Goal: Task Accomplishment & Management: Manage account settings

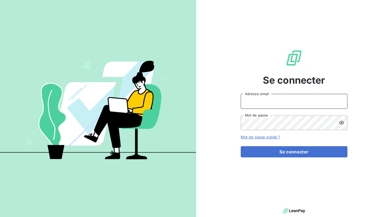
type input "[PERSON_NAME][EMAIL_ADDRESS][DOMAIN_NAME]"
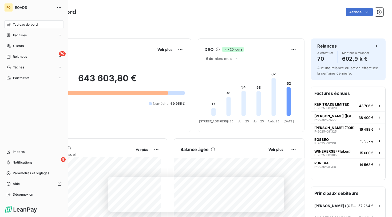
click at [9, 9] on div "RO" at bounding box center [8, 7] width 9 height 9
click at [60, 6] on icon "button" at bounding box center [59, 7] width 5 height 5
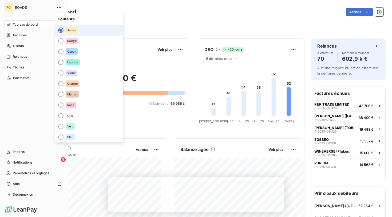
click at [21, 7] on span "ROADS" at bounding box center [34, 7] width 38 height 4
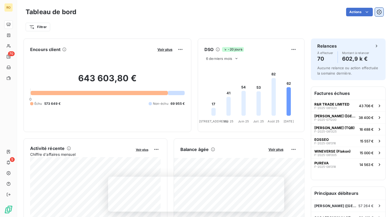
click at [379, 13] on icon "button" at bounding box center [379, 11] width 5 height 5
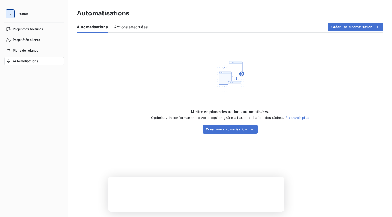
click at [9, 14] on icon "button" at bounding box center [9, 13] width 5 height 5
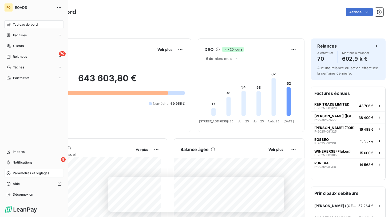
click at [29, 172] on span "Paramètres et réglages" at bounding box center [31, 173] width 36 height 5
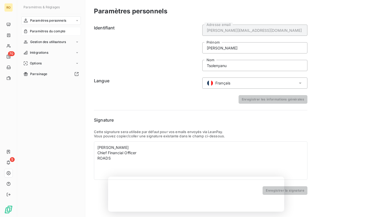
click at [62, 31] on span "Paramètres du compte" at bounding box center [48, 31] width 36 height 5
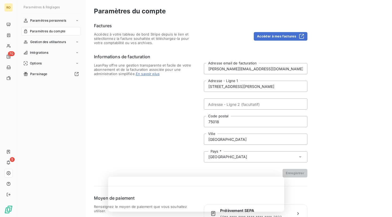
scroll to position [27, 0]
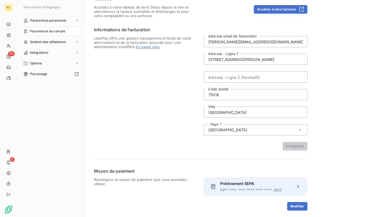
click at [300, 185] on icon at bounding box center [298, 186] width 5 height 5
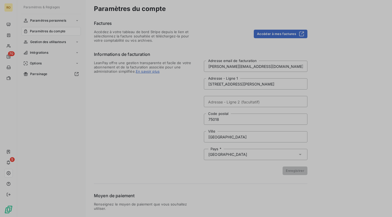
scroll to position [2, 0]
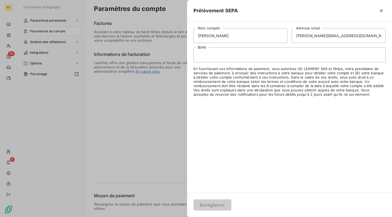
click at [155, 107] on div at bounding box center [196, 108] width 392 height 217
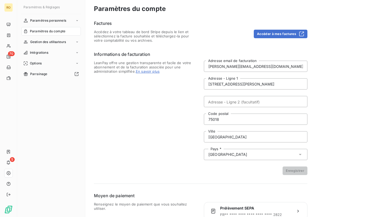
scroll to position [27, 0]
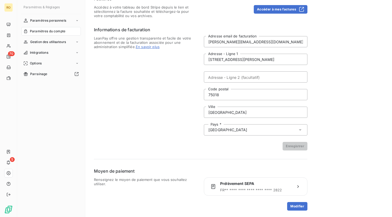
click at [153, 181] on span "Renseignez le moyen de paiement que vous souhaitez utiliser." at bounding box center [146, 193] width 104 height 33
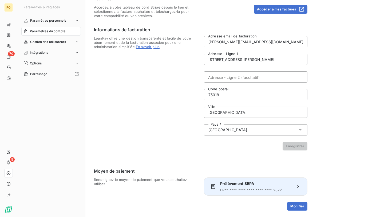
click at [242, 185] on span "Prélèvement SEPA" at bounding box center [255, 183] width 71 height 5
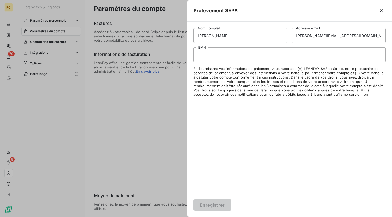
click at [172, 103] on div at bounding box center [196, 108] width 392 height 217
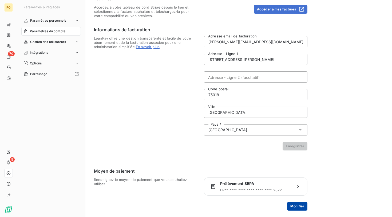
click at [298, 207] on button "Modifier" at bounding box center [297, 206] width 20 height 9
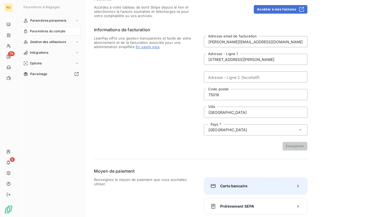
scroll to position [46, 0]
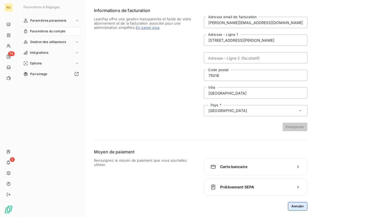
click at [294, 209] on button "Annuler" at bounding box center [297, 206] width 19 height 9
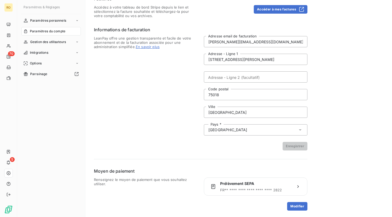
scroll to position [0, 0]
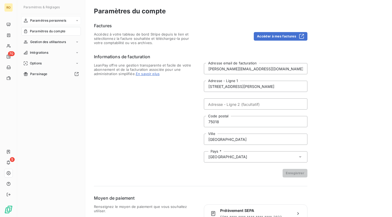
click at [58, 19] on span "Paramètres personnels" at bounding box center [48, 20] width 36 height 5
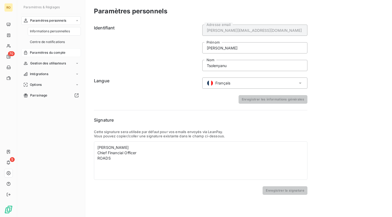
click at [56, 54] on span "Paramètres du compte" at bounding box center [48, 52] width 36 height 5
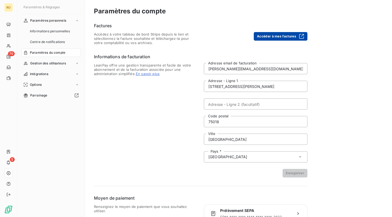
click at [283, 37] on button "Accéder à mes factures" at bounding box center [281, 36] width 54 height 9
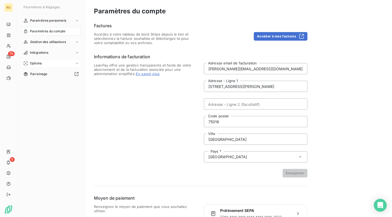
click at [58, 65] on div "Options" at bounding box center [51, 63] width 60 height 9
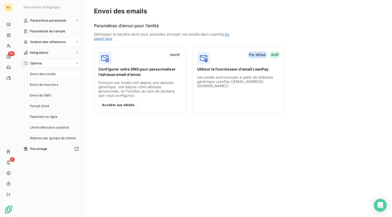
click at [57, 44] on div "Gestion des utilisateurs" at bounding box center [51, 42] width 60 height 9
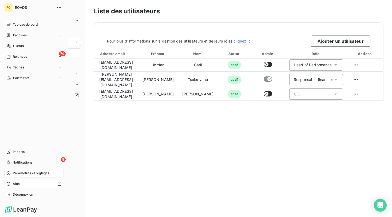
click at [32, 184] on div at bounding box center [42, 184] width 40 height 4
click at [25, 78] on span "Paiements" at bounding box center [21, 78] width 16 height 5
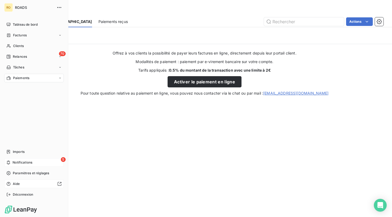
click at [30, 163] on span "Notifications" at bounding box center [23, 162] width 20 height 5
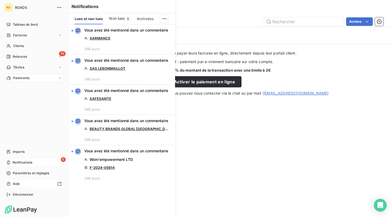
click at [21, 9] on span "ROADS" at bounding box center [34, 7] width 38 height 4
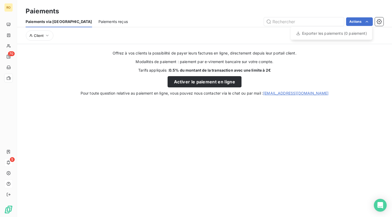
click at [384, 22] on html "RO 70 5 Paiements Paiements via le Portail Paiements reçus Actions Exporter les…" at bounding box center [196, 108] width 392 height 217
click at [380, 22] on icon "button" at bounding box center [379, 21] width 5 height 5
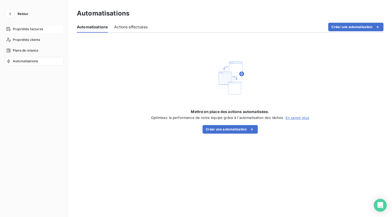
click at [40, 30] on span "Propriétés factures" at bounding box center [28, 29] width 30 height 5
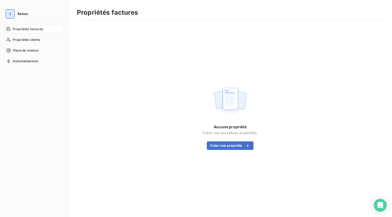
click at [13, 13] on icon "button" at bounding box center [9, 13] width 5 height 5
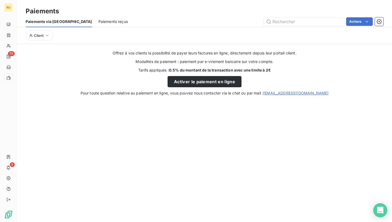
click at [377, 210] on icon "Open Intercom Messenger" at bounding box center [380, 210] width 7 height 7
